Goal: Information Seeking & Learning: Learn about a topic

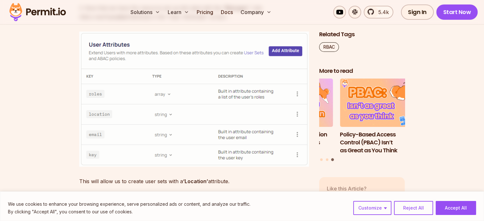
scroll to position [2603, 0]
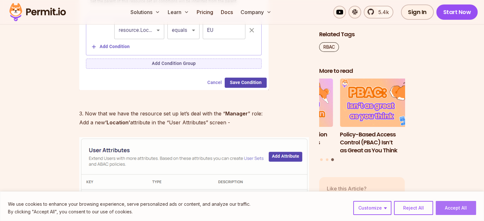
click at [453, 210] on button "Accept All" at bounding box center [455, 208] width 40 height 14
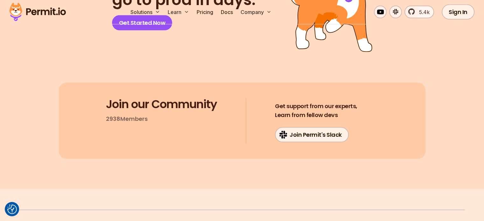
scroll to position [3792, 0]
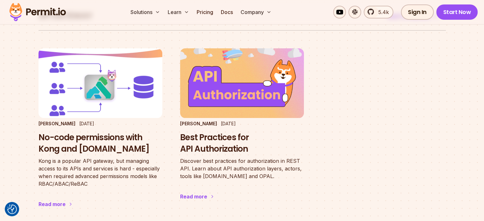
scroll to position [32, 0]
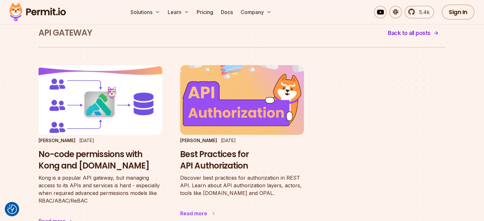
click at [220, 158] on h3 "Best Practices for API Authorization" at bounding box center [242, 160] width 124 height 23
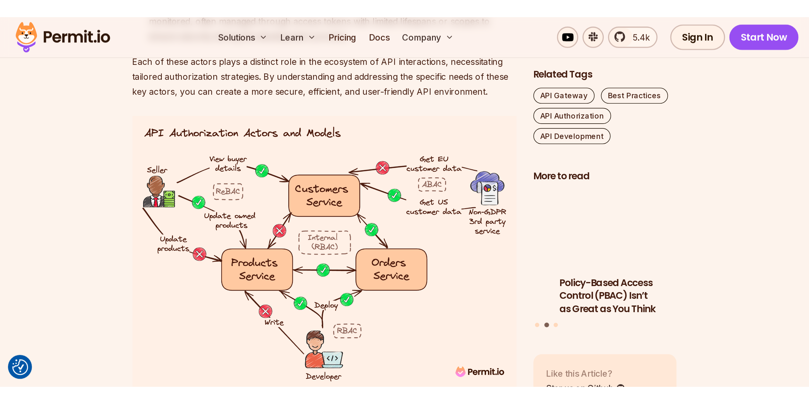
scroll to position [726, 0]
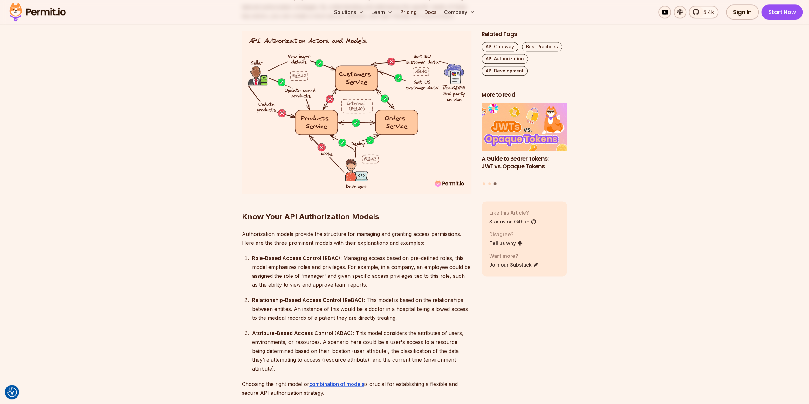
drag, startPoint x: 203, startPoint y: 285, endPoint x: 184, endPoint y: 285, distance: 19.7
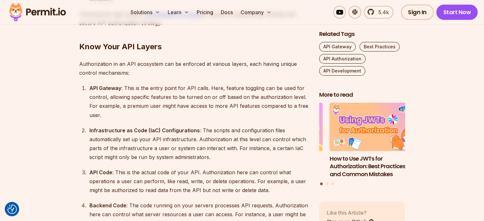
scroll to position [1128, 0]
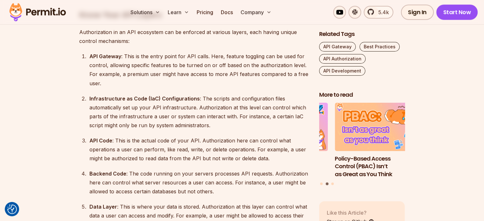
click at [118, 149] on div "API Code : This is the actual code of your API. Authorization here can control …" at bounding box center [198, 149] width 219 height 27
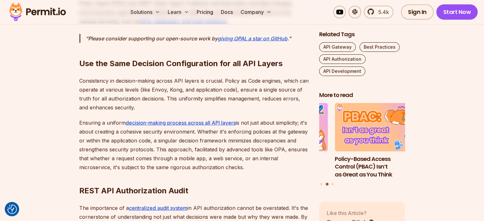
scroll to position [1942, 0]
